Goal: Navigation & Orientation: Go to known website

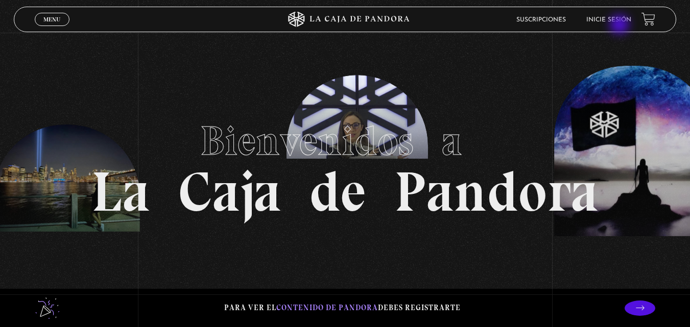
click at [620, 26] on li "Inicie sesión" at bounding box center [608, 20] width 45 height 16
click at [606, 18] on link "Inicie sesión" at bounding box center [608, 20] width 45 height 6
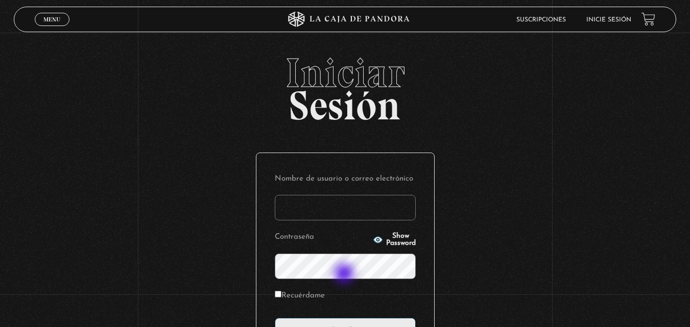
scroll to position [51, 0]
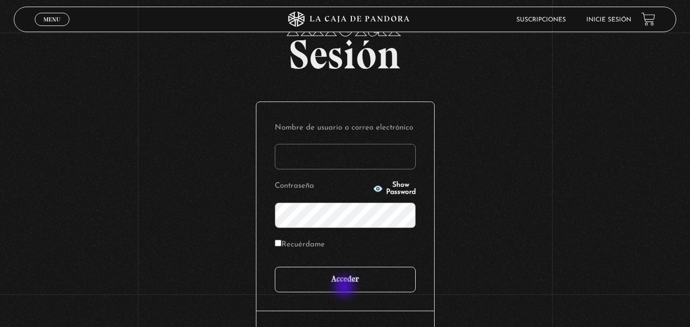
type input "[PERSON_NAME]"
click at [345, 288] on input "Acceder" at bounding box center [345, 280] width 141 height 26
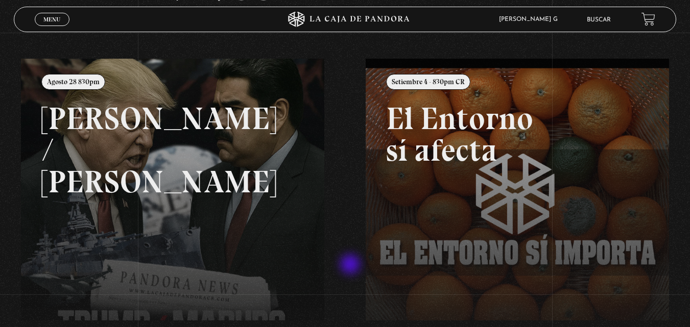
scroll to position [102, 0]
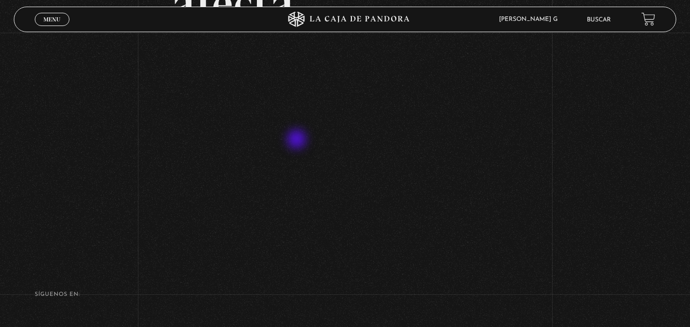
scroll to position [153, 0]
